Goal: Task Accomplishment & Management: Manage account settings

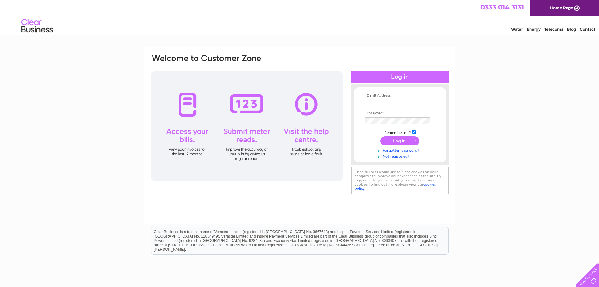
type input "mariusz.stefaniak@nansenhighland.co.uk"
click at [398, 140] on input "submit" at bounding box center [400, 140] width 39 height 9
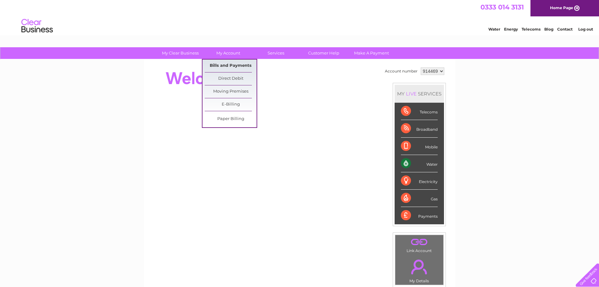
click at [228, 64] on link "Bills and Payments" at bounding box center [231, 65] width 52 height 13
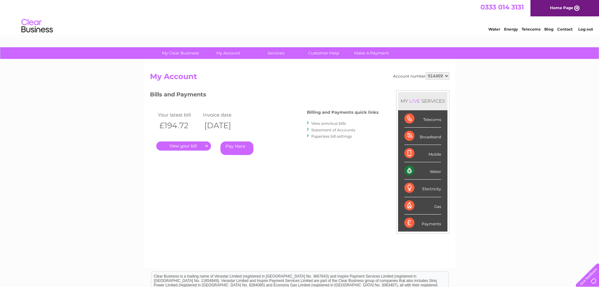
click at [183, 144] on link "." at bounding box center [183, 145] width 55 height 9
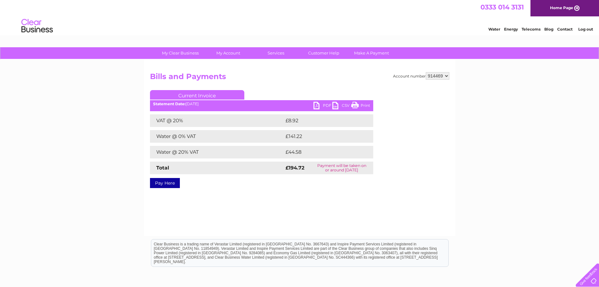
click at [321, 105] on link "PDF" at bounding box center [323, 106] width 19 height 9
click at [587, 28] on link "Log out" at bounding box center [586, 29] width 15 height 5
